Goal: Task Accomplishment & Management: Manage account settings

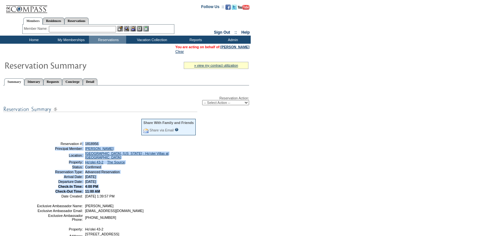
drag, startPoint x: 105, startPoint y: 187, endPoint x: 58, endPoint y: 145, distance: 63.7
click at [58, 145] on tbody "Share With Family and Friends Share via Email Share Reservation Information Ple…" at bounding box center [117, 158] width 160 height 80
copy tbody "Reservation #: 1818956 Principal Member: [PERSON_NAME] Location: [GEOGRAPHIC_DA…"
click at [210, 102] on select "-- Select Action -- Modify Reservation Dates Modify Reservation Cost Modify Occ…" at bounding box center [225, 102] width 47 height 5
select select "ChangeOccupancy"
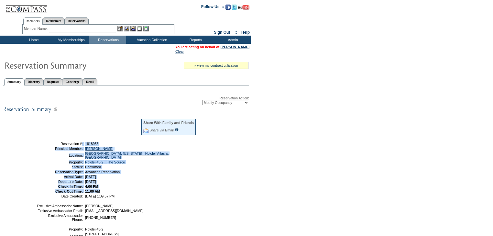
click at [202, 100] on select "-- Select Action -- Modify Reservation Dates Modify Reservation Cost Modify Occ…" at bounding box center [225, 102] width 47 height 5
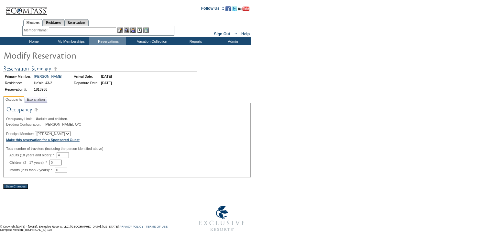
click at [49, 142] on b "Make this reservation for a Sponsored Guest" at bounding box center [42, 140] width 73 height 4
